Goal: Information Seeking & Learning: Learn about a topic

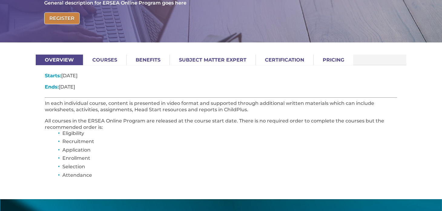
scroll to position [102, 0]
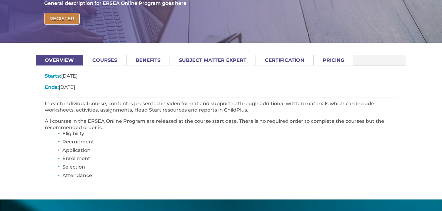
click at [109, 58] on link "Courses" at bounding box center [104, 60] width 43 height 11
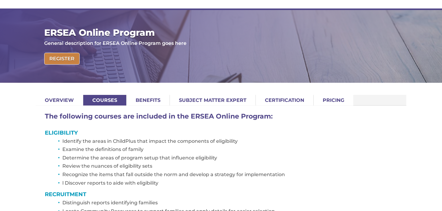
scroll to position [60, 0]
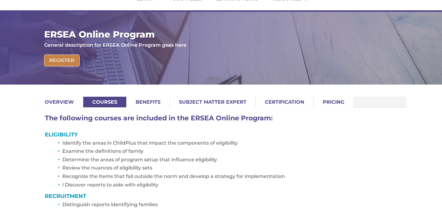
click at [285, 101] on link "Certification" at bounding box center [285, 102] width 58 height 11
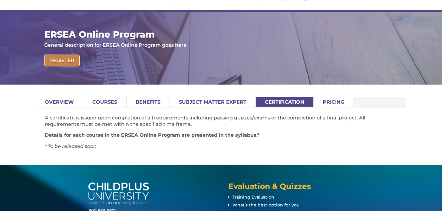
click at [324, 101] on link "Pricing" at bounding box center [334, 102] width 40 height 11
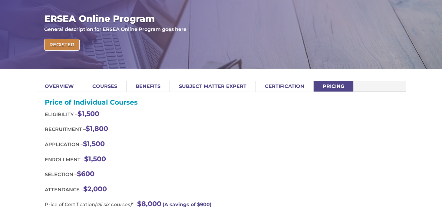
scroll to position [64, 0]
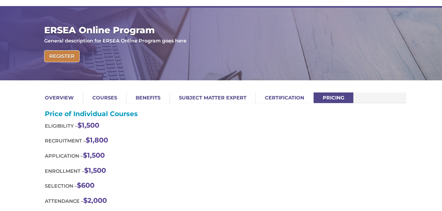
click at [63, 93] on link "Overview" at bounding box center [59, 97] width 47 height 11
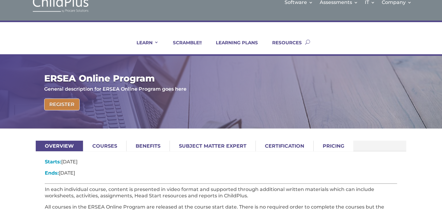
scroll to position [14, 0]
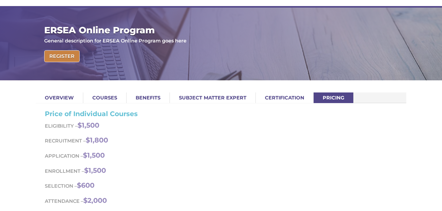
scroll to position [60, 0]
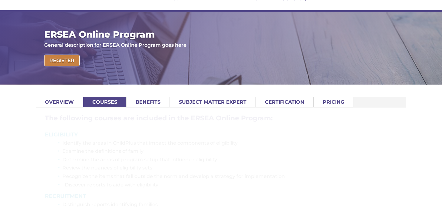
scroll to position [102, 0]
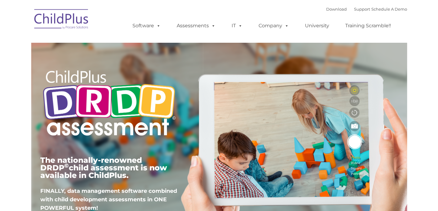
type input ""
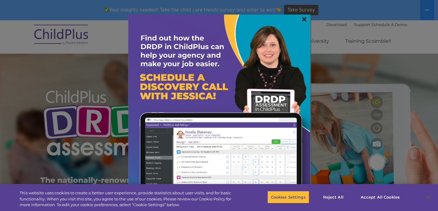
click at [303, 18] on link "×" at bounding box center [303, 19] width 7 height 6
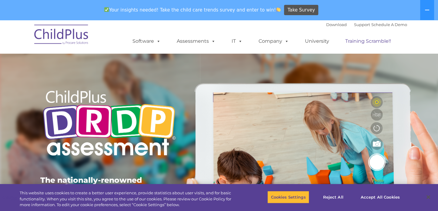
click at [366, 43] on link "Training Scramble!!" at bounding box center [368, 41] width 58 height 12
